Goal: Information Seeking & Learning: Learn about a topic

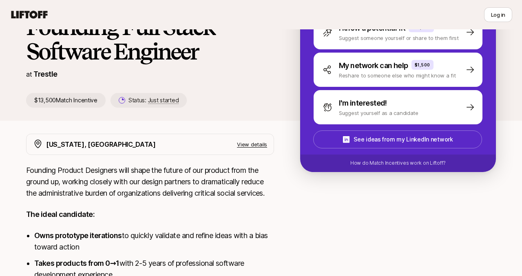
scroll to position [110, 0]
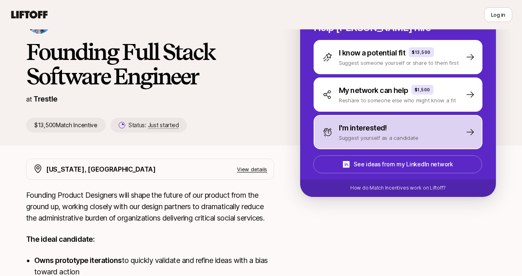
click at [354, 129] on p "I'm interested!" at bounding box center [363, 127] width 48 height 11
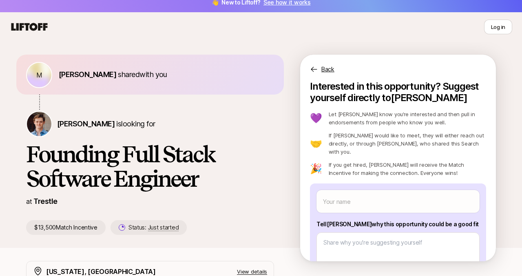
scroll to position [6, 0]
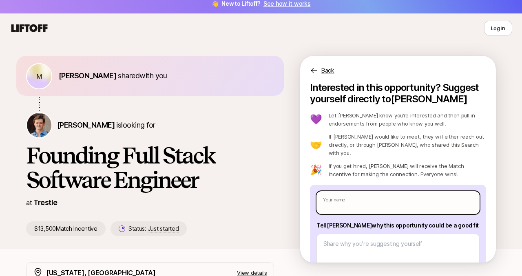
click at [338, 194] on input "text" at bounding box center [398, 202] width 163 height 23
type input "[PERSON_NAME]"
type textarea "x"
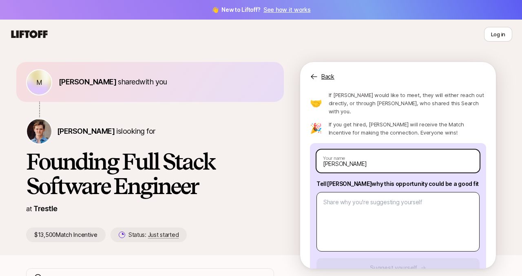
scroll to position [65, 0]
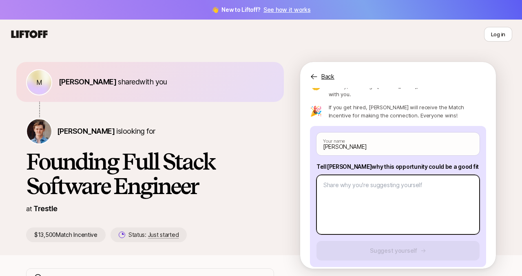
click at [404, 187] on textarea at bounding box center [398, 205] width 163 height 60
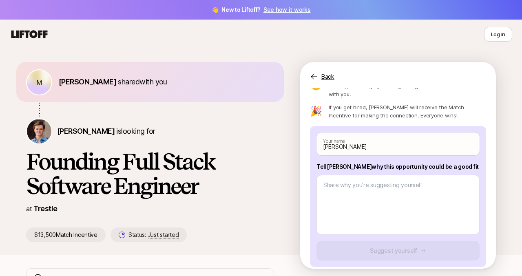
drag, startPoint x: 460, startPoint y: 159, endPoint x: 315, endPoint y: 159, distance: 145.2
click at [315, 159] on div "[PERSON_NAME] Your name Tell [PERSON_NAME] why this opportunity could be a good…" at bounding box center [398, 196] width 176 height 141
copy p "Tell [PERSON_NAME] why this opportunity could be a good fit"
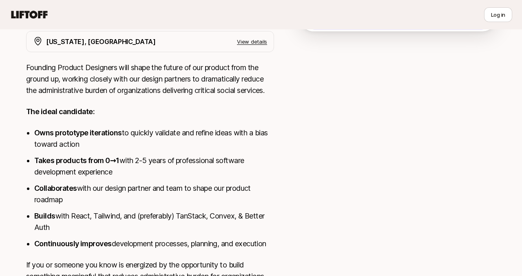
scroll to position [307, 0]
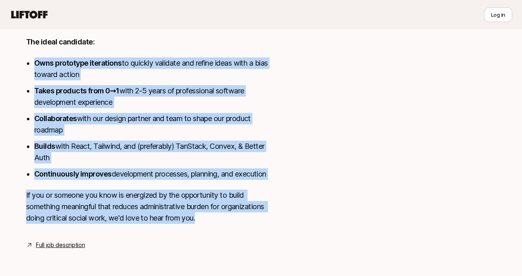
drag, startPoint x: 205, startPoint y: 222, endPoint x: 94, endPoint y: 42, distance: 211.7
click at [94, 42] on div "Founding Product Designers will shape the future of our product from the ground…" at bounding box center [150, 112] width 248 height 241
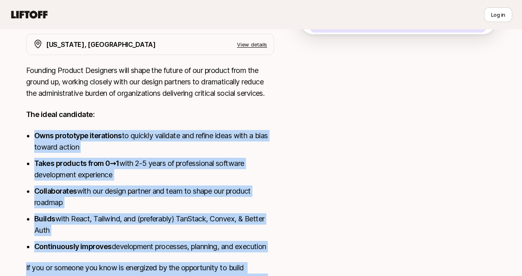
scroll to position [210, 0]
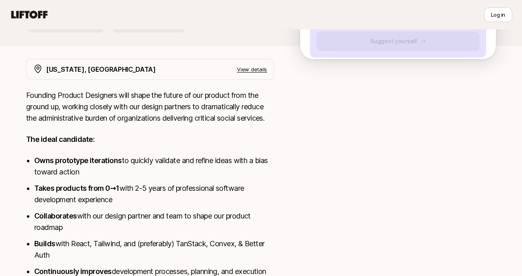
click at [42, 103] on p "Founding Product Designers will shape the future of our product from the ground…" at bounding box center [150, 107] width 248 height 34
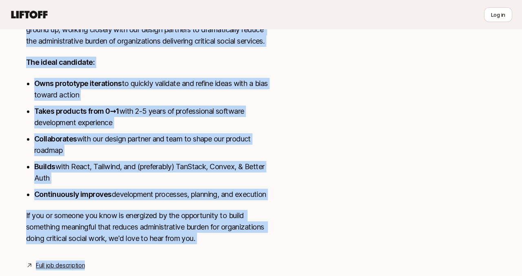
scroll to position [307, 0]
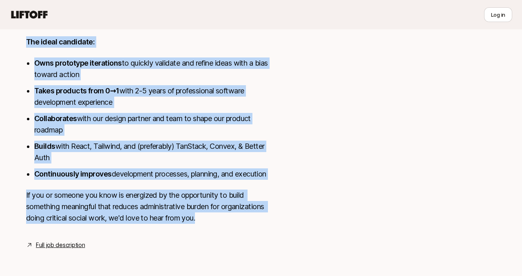
drag, startPoint x: 26, startPoint y: 95, endPoint x: 216, endPoint y: 213, distance: 222.9
click at [216, 213] on div "Founding Product Designers will shape the future of our product from the ground…" at bounding box center [150, 112] width 248 height 241
copy div "Founding Product Designers will shape the future of our product from the ground…"
